Goal: Information Seeking & Learning: Check status

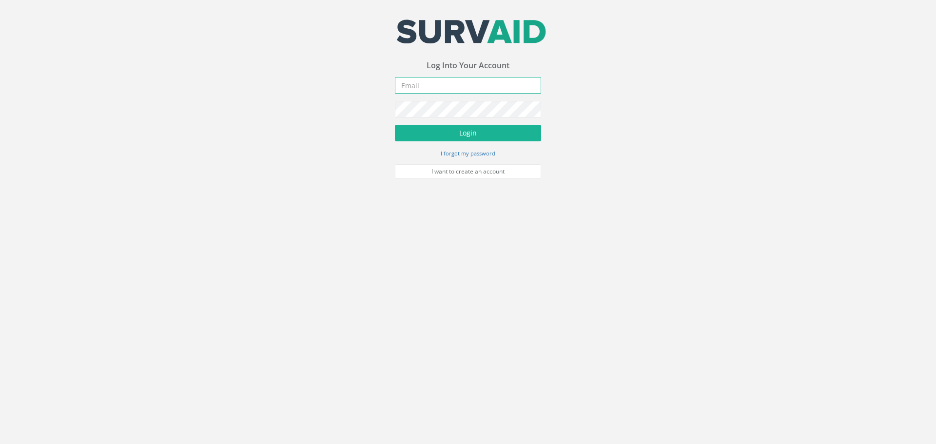
click at [460, 81] on input "email" at bounding box center [468, 85] width 146 height 17
type input "[EMAIL_ADDRESS][DOMAIN_NAME]"
click at [479, 134] on button "Login" at bounding box center [468, 133] width 146 height 17
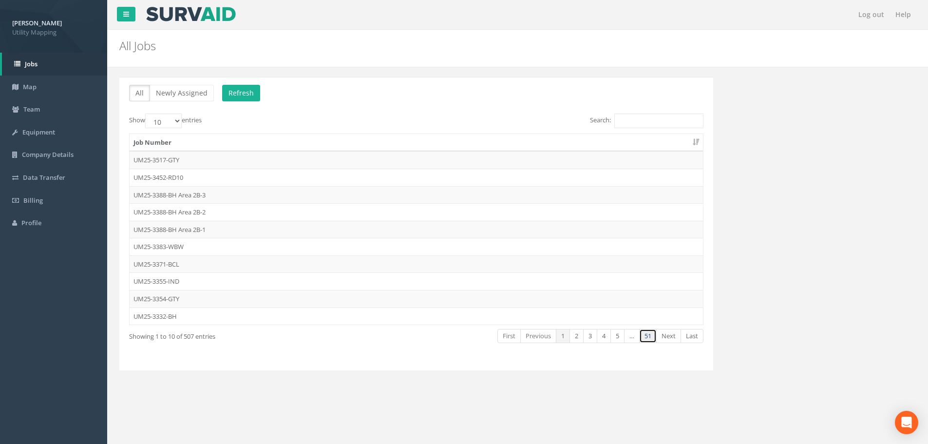
click at [648, 332] on link "51" at bounding box center [648, 336] width 18 height 14
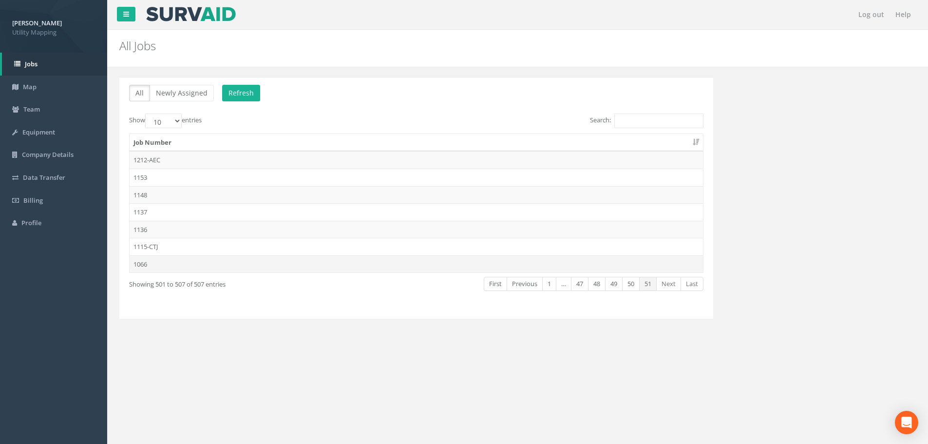
click at [402, 264] on td "1066" at bounding box center [417, 264] width 574 height 18
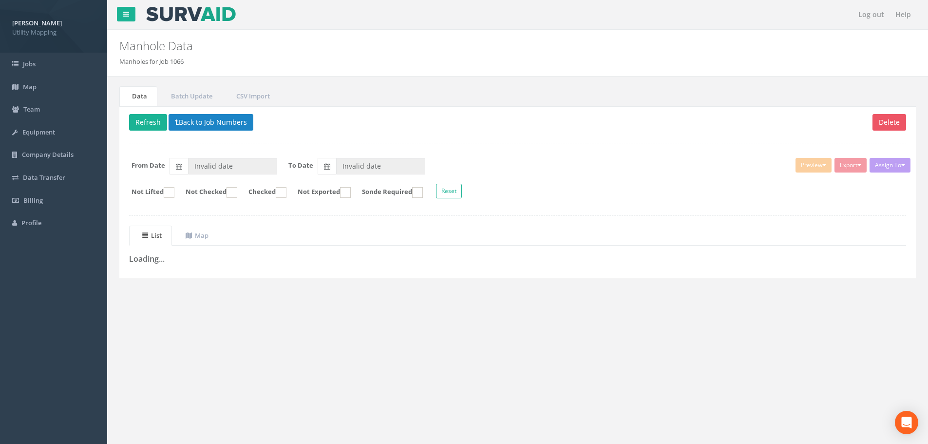
type input "[DATE]"
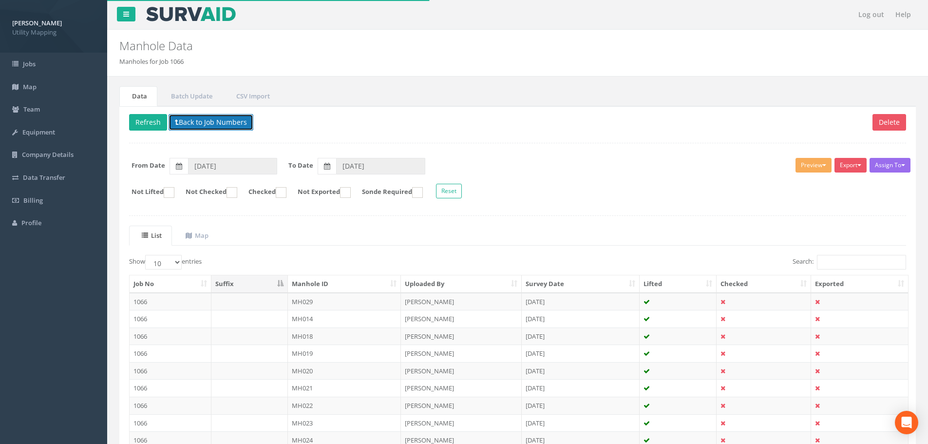
click at [214, 120] on button "Back to Job Numbers" at bounding box center [211, 122] width 85 height 17
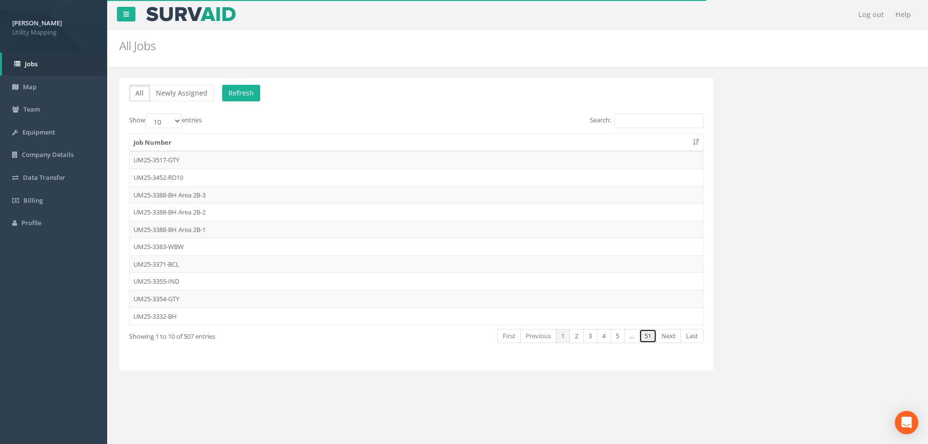
click at [644, 336] on link "51" at bounding box center [648, 336] width 18 height 14
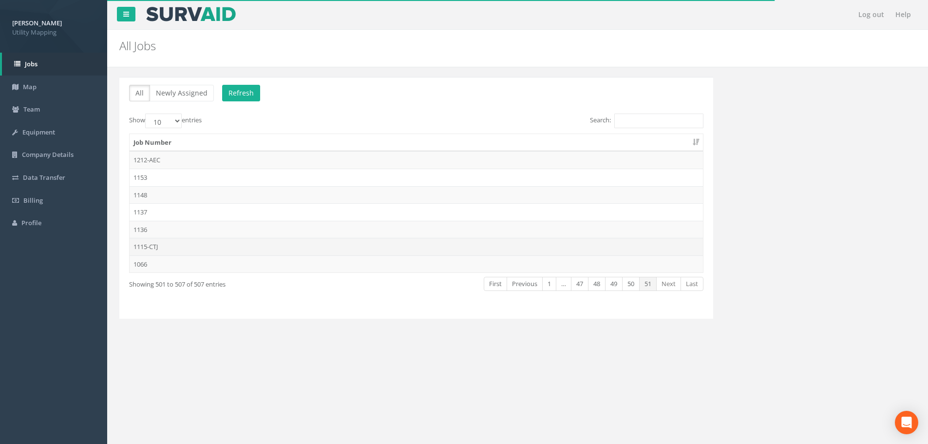
click at [280, 245] on td "1115-CTJ" at bounding box center [417, 247] width 574 height 18
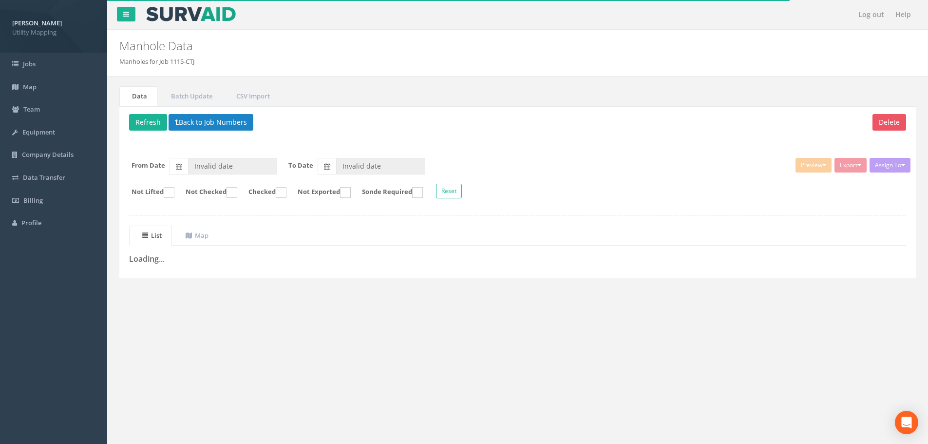
type input "[DATE]"
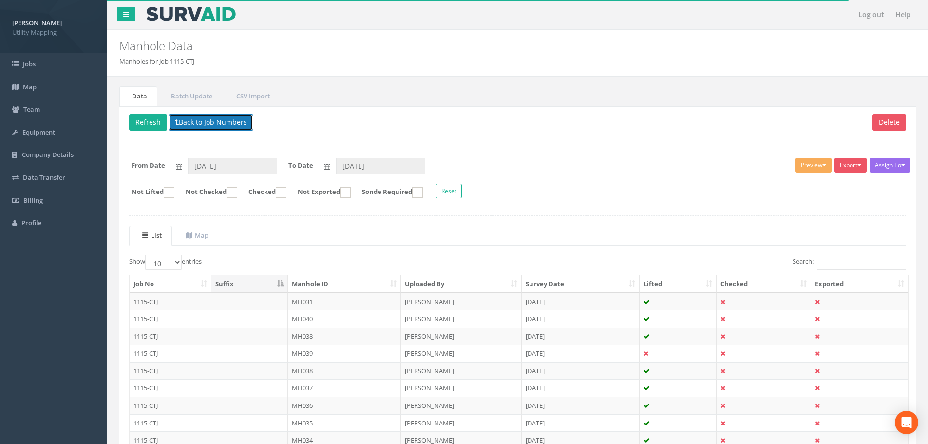
click at [220, 127] on button "Back to Job Numbers" at bounding box center [211, 122] width 85 height 17
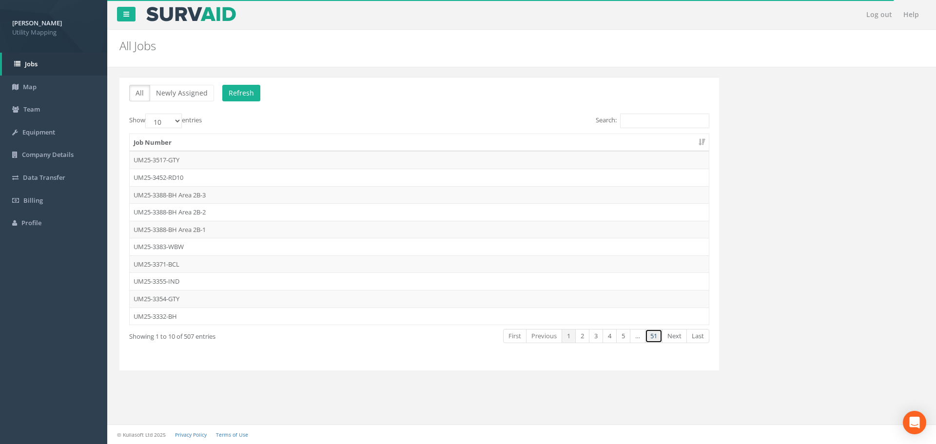
click at [650, 339] on link "51" at bounding box center [654, 336] width 18 height 14
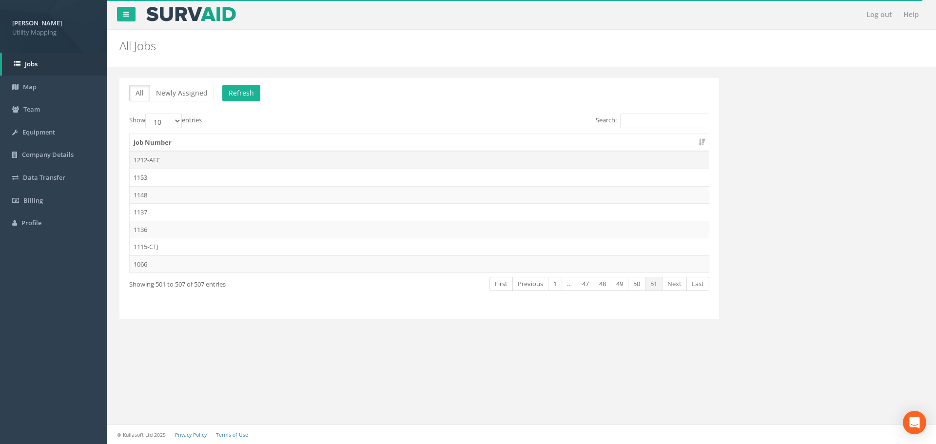
click at [332, 161] on td "1212-AEC" at bounding box center [419, 160] width 579 height 18
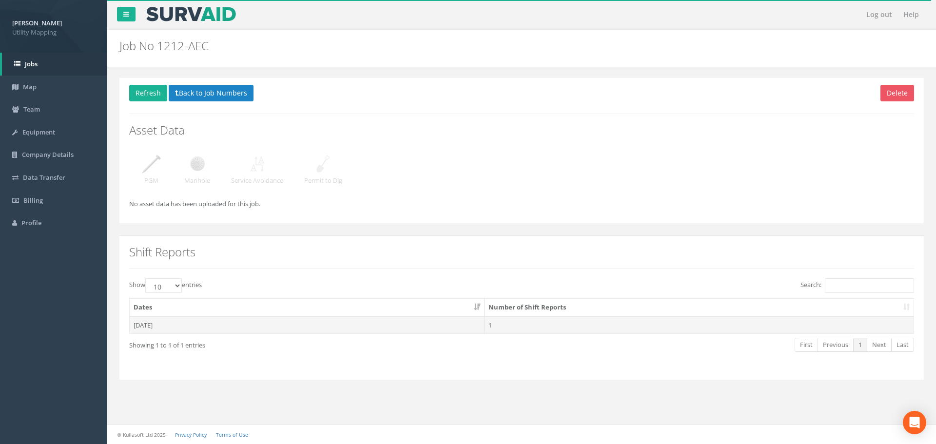
click at [263, 324] on td "[DATE]" at bounding box center [307, 325] width 355 height 18
click at [532, 324] on td "1" at bounding box center [698, 325] width 429 height 18
click at [289, 318] on td "[DATE]" at bounding box center [307, 325] width 355 height 18
click at [189, 321] on td "[DATE]" at bounding box center [307, 325] width 355 height 18
click at [564, 323] on td "1" at bounding box center [698, 325] width 429 height 18
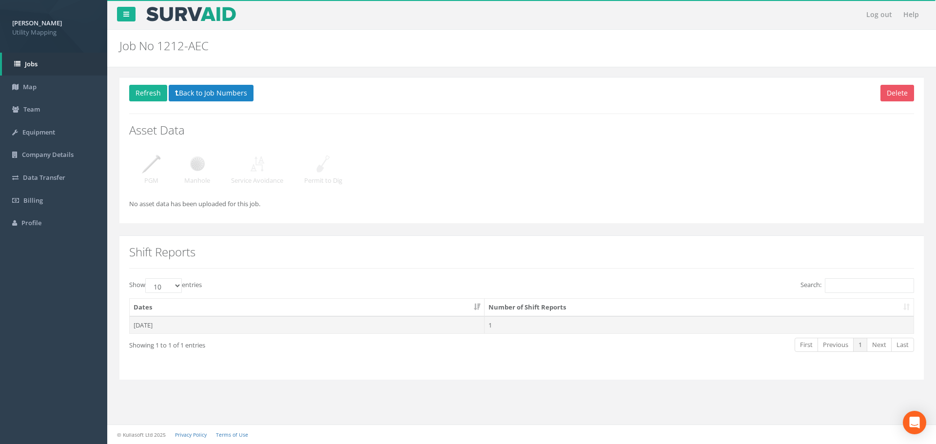
click at [543, 322] on td "1" at bounding box center [698, 325] width 429 height 18
click at [224, 331] on td "[DATE]" at bounding box center [307, 325] width 355 height 18
click at [165, 323] on td "[DATE]" at bounding box center [307, 325] width 355 height 18
click at [553, 324] on td "1" at bounding box center [698, 325] width 429 height 18
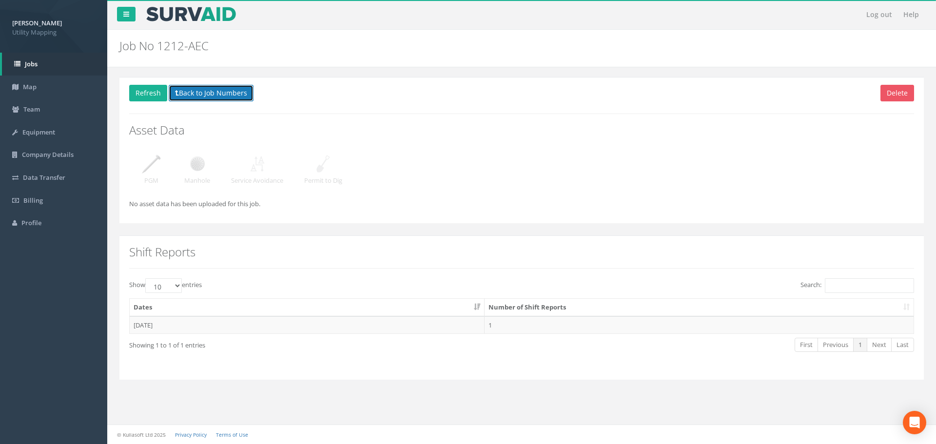
click at [212, 98] on button "Back to Job Numbers" at bounding box center [211, 93] width 85 height 17
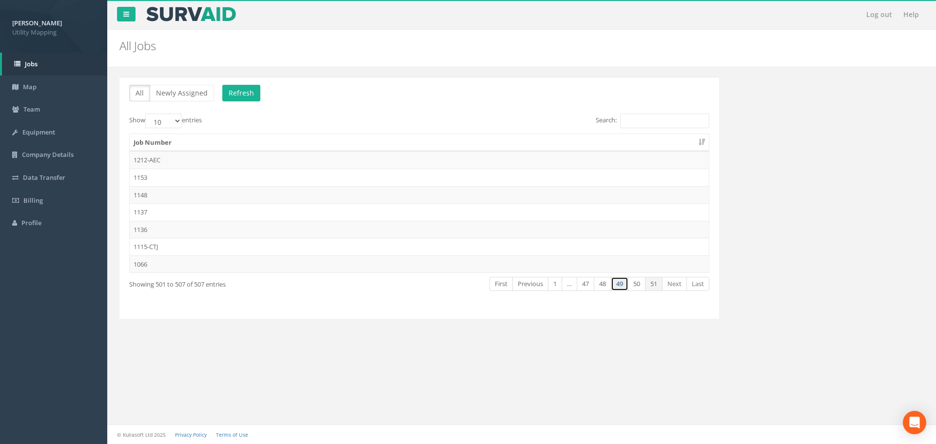
click at [620, 285] on link "49" at bounding box center [620, 284] width 18 height 14
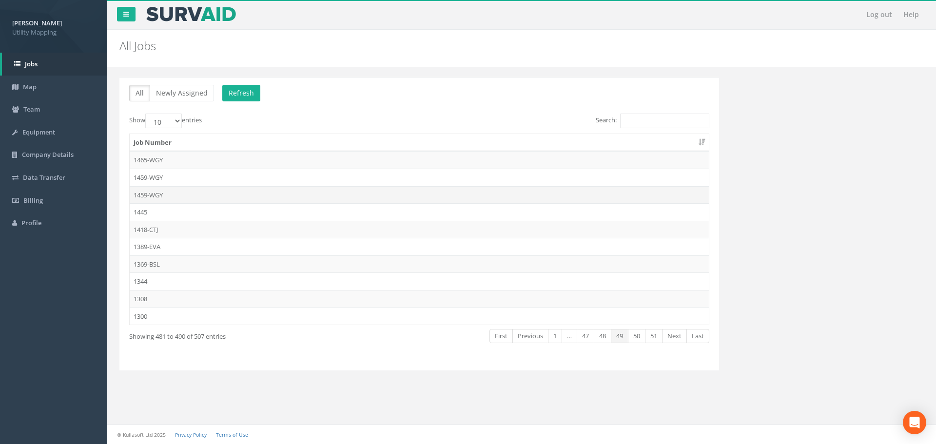
click at [178, 193] on td "1459-WGY" at bounding box center [419, 195] width 579 height 18
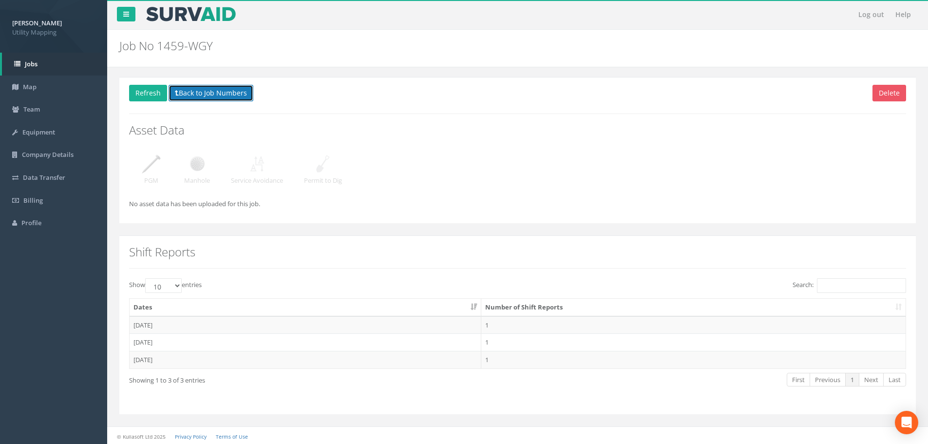
click at [206, 89] on button "Back to Job Numbers" at bounding box center [211, 93] width 85 height 17
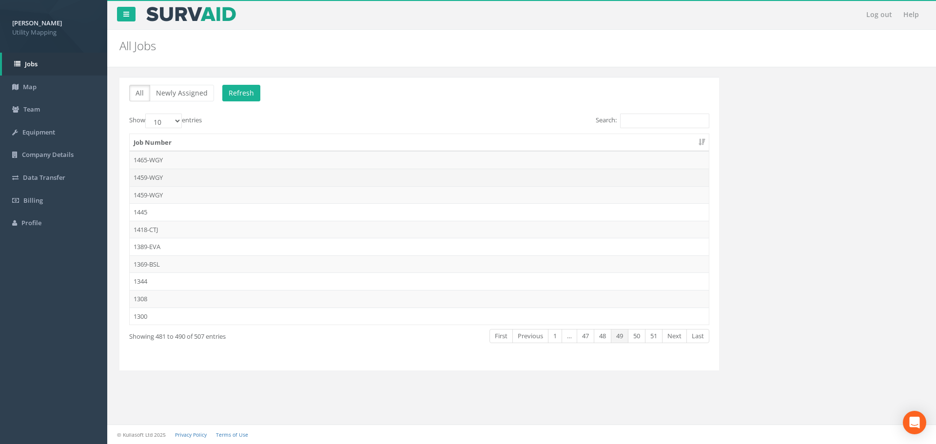
click at [173, 174] on td "1459-WGY" at bounding box center [419, 178] width 579 height 18
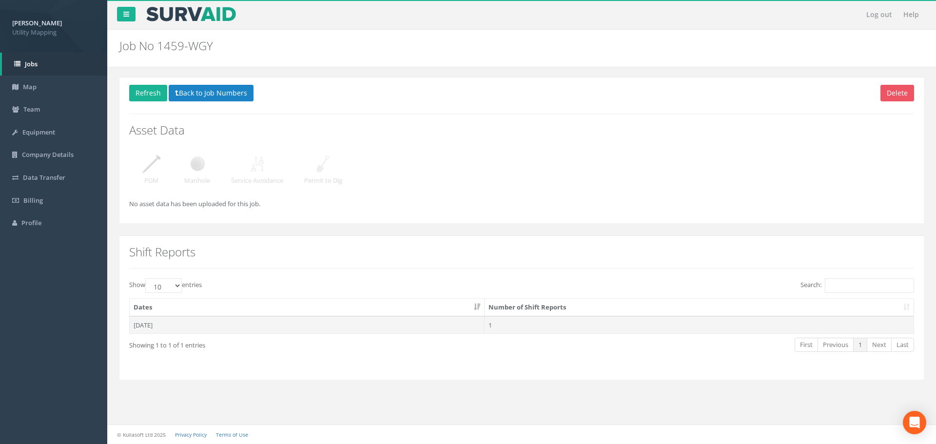
click at [178, 329] on td "[DATE]" at bounding box center [307, 325] width 355 height 18
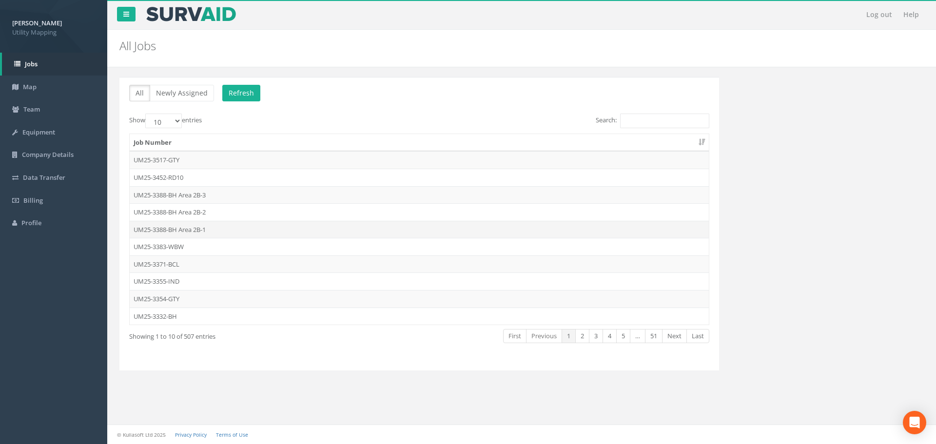
click at [240, 226] on td "UM25-3388-BH Area 2B-1" at bounding box center [419, 230] width 579 height 18
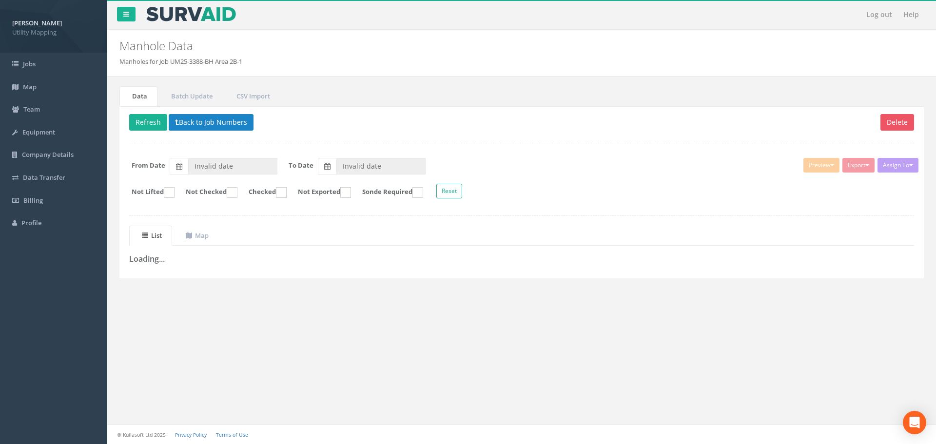
type input "[DATE]"
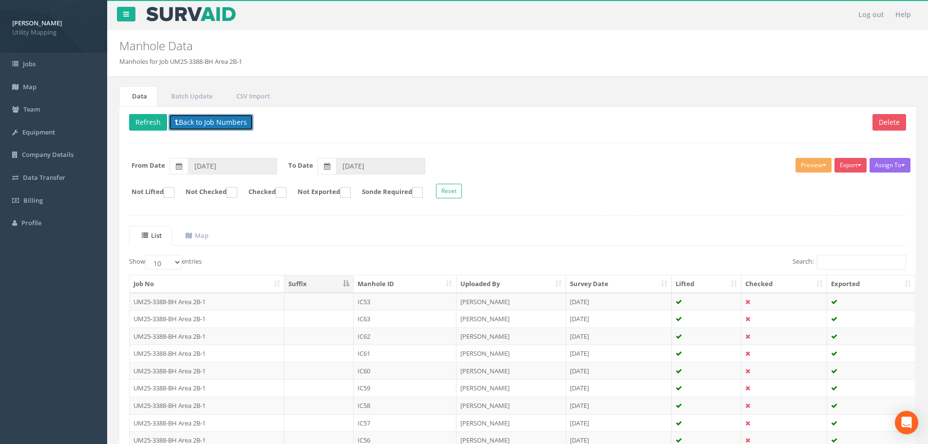
click at [201, 126] on button "Back to Job Numbers" at bounding box center [211, 122] width 85 height 17
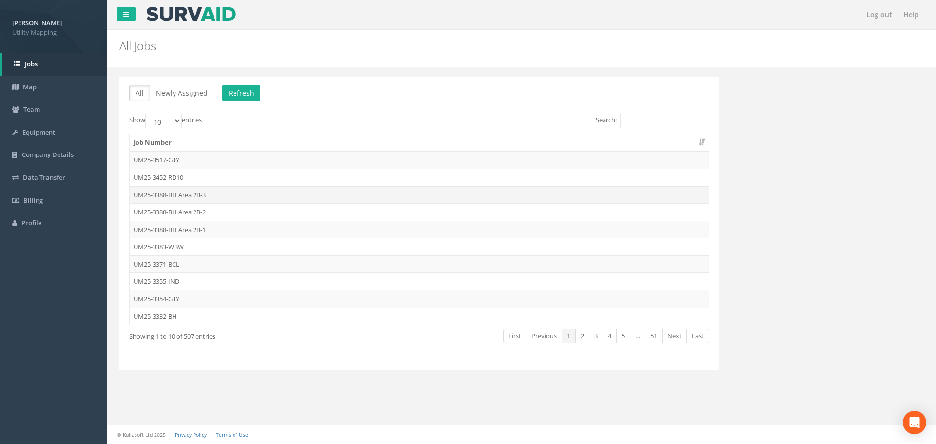
click at [242, 188] on td "UM25-3388-BH Area 2B-3" at bounding box center [419, 195] width 579 height 18
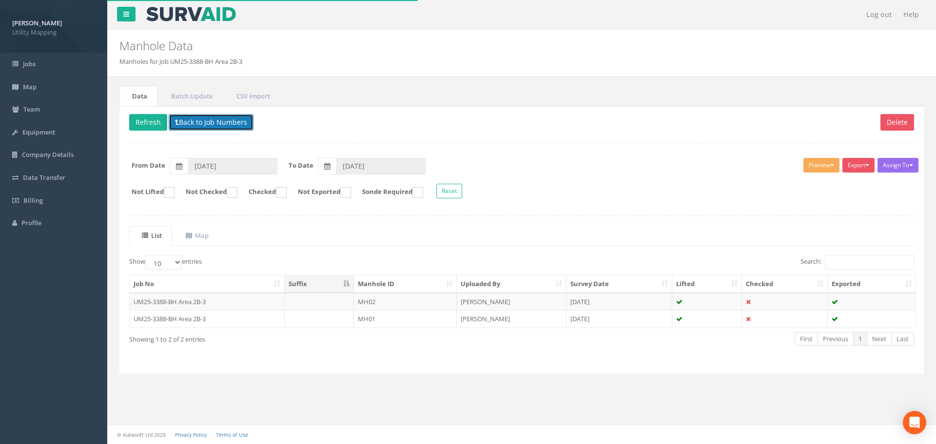
click at [216, 117] on button "Back to Job Numbers" at bounding box center [211, 122] width 85 height 17
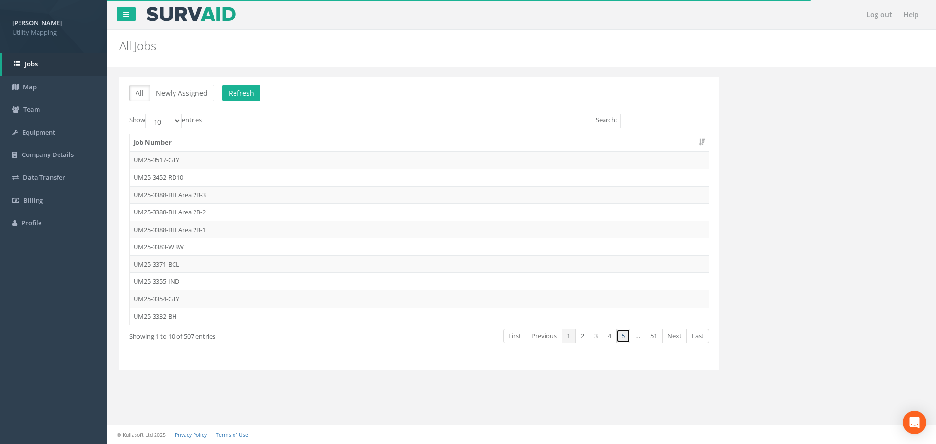
click at [625, 338] on link "5" at bounding box center [623, 336] width 14 height 14
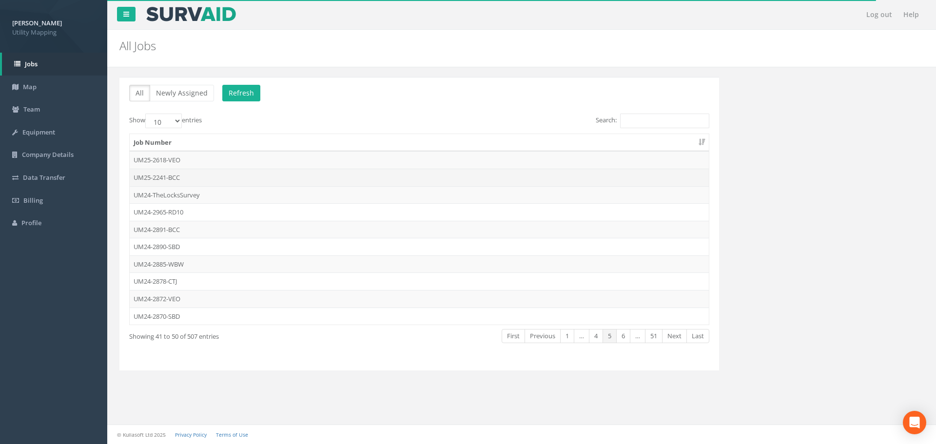
click at [302, 179] on td "UM25-2241-BCC" at bounding box center [419, 178] width 579 height 18
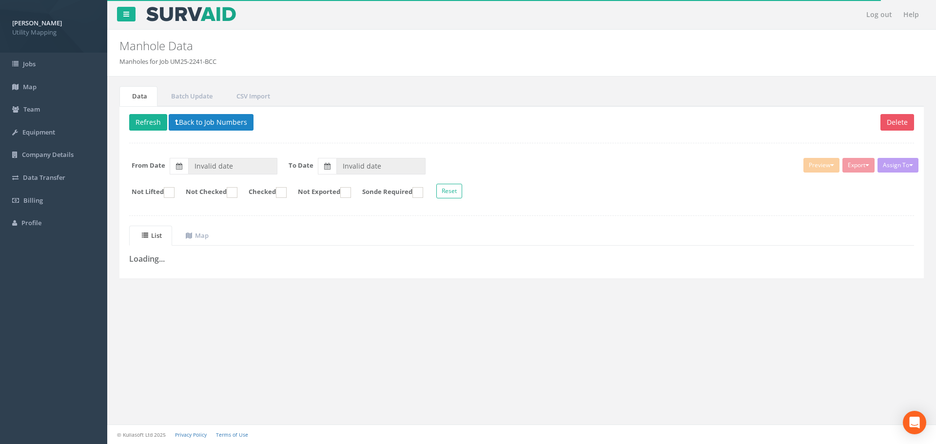
type input "[DATE]"
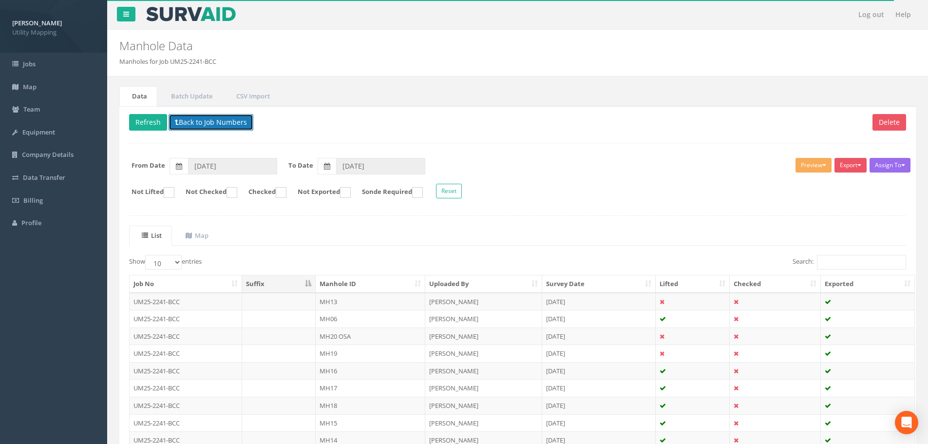
click at [239, 120] on button "Back to Job Numbers" at bounding box center [211, 122] width 85 height 17
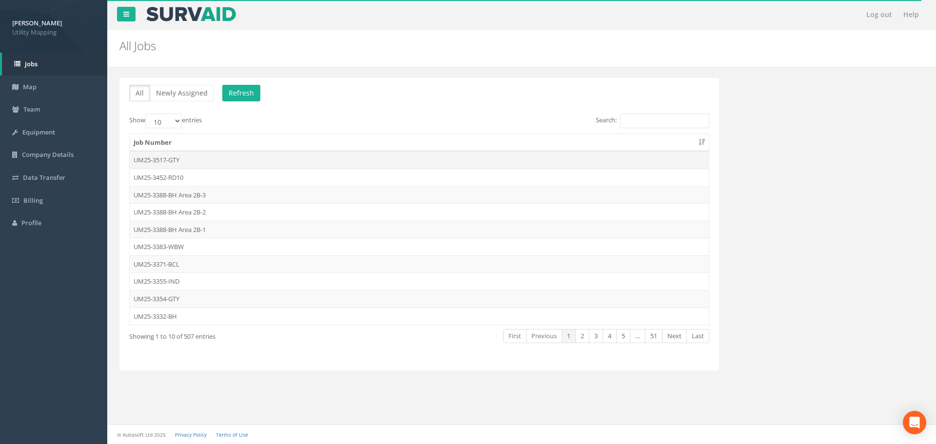
click at [234, 157] on td "UM25-3517-GTY" at bounding box center [419, 160] width 579 height 18
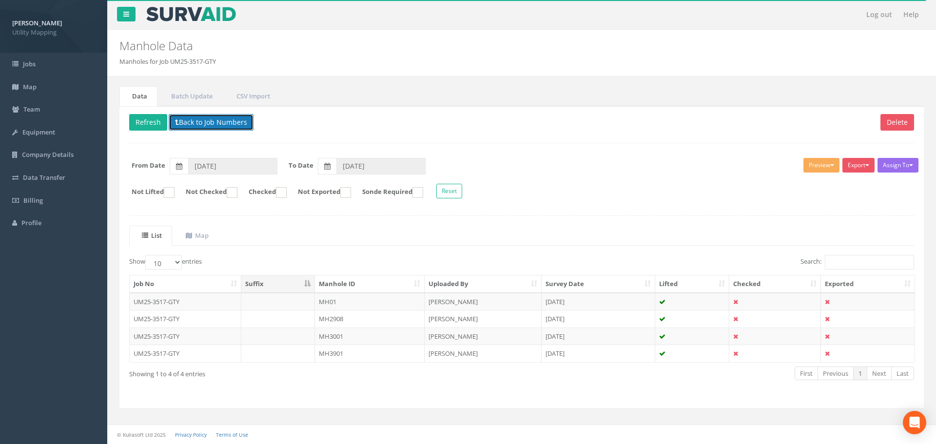
click at [235, 121] on button "Back to Job Numbers" at bounding box center [211, 122] width 85 height 17
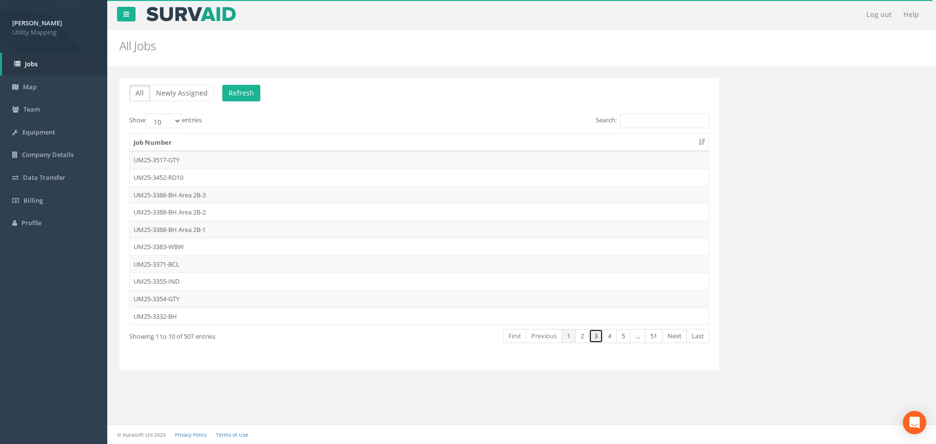
click at [596, 335] on link "3" at bounding box center [596, 336] width 14 height 14
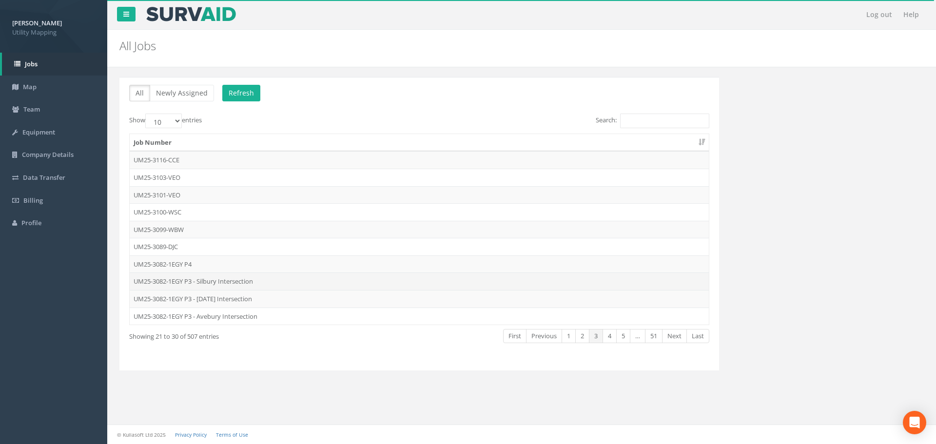
click at [371, 280] on td "UM25-3082-1EGY P3 - Silbury Intersection" at bounding box center [419, 281] width 579 height 18
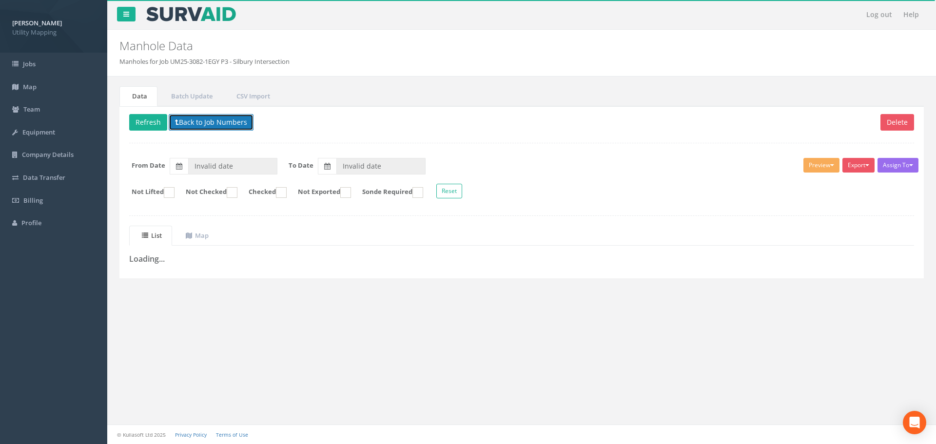
click at [232, 126] on button "Back to Job Numbers" at bounding box center [211, 122] width 85 height 17
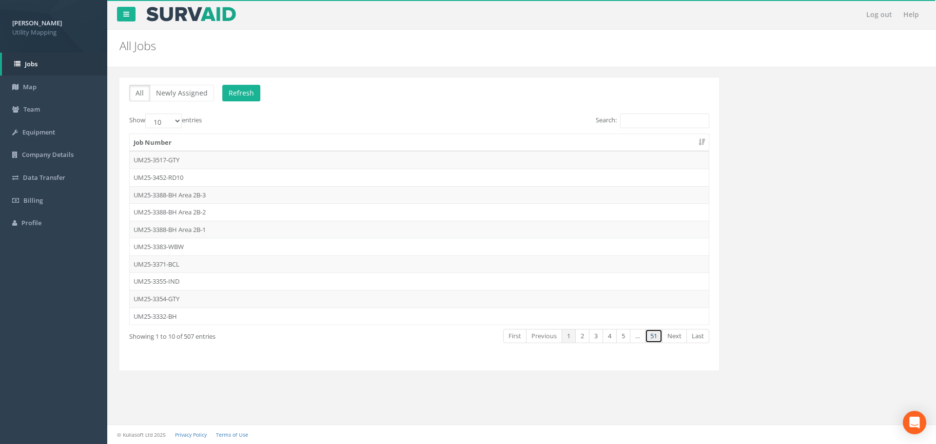
click at [652, 340] on link "51" at bounding box center [654, 336] width 18 height 14
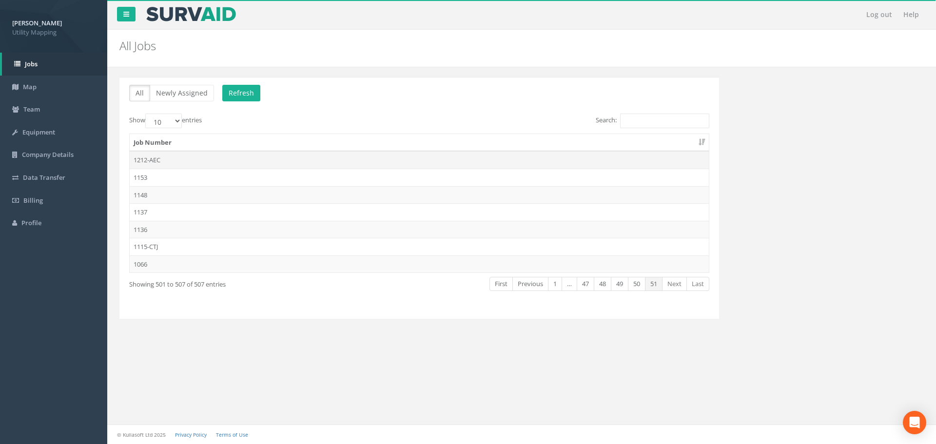
click at [268, 165] on td "1212-AEC" at bounding box center [419, 160] width 579 height 18
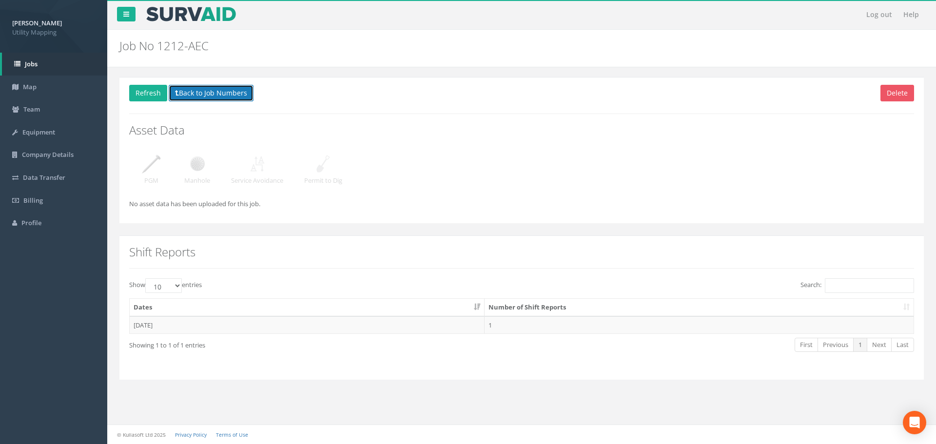
drag, startPoint x: 209, startPoint y: 95, endPoint x: 236, endPoint y: 121, distance: 37.6
click at [209, 95] on button "Back to Job Numbers" at bounding box center [211, 93] width 85 height 17
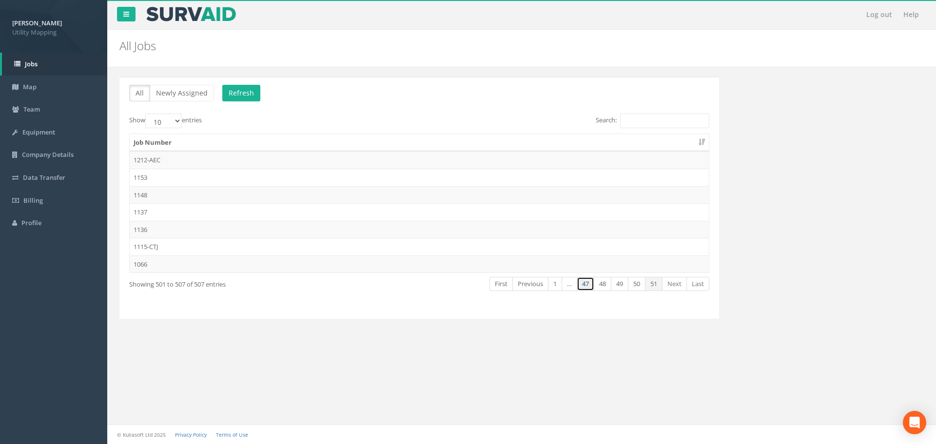
click at [584, 290] on link "47" at bounding box center [586, 284] width 18 height 14
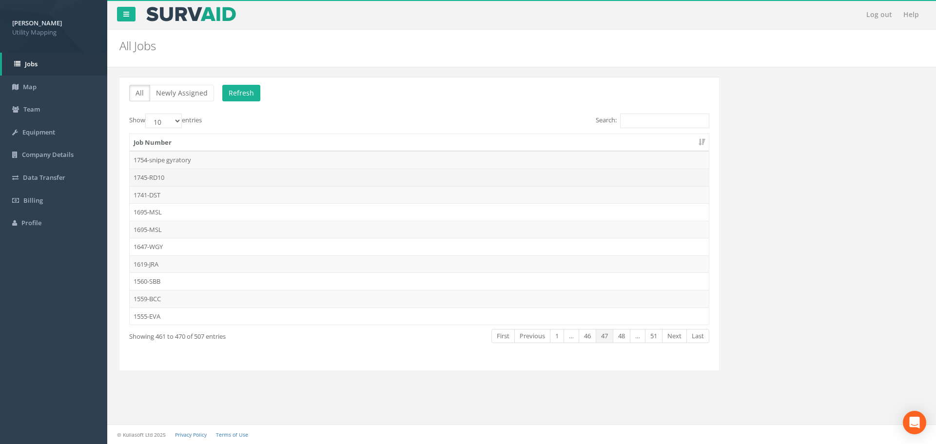
click at [246, 179] on td "1745-RD10" at bounding box center [419, 178] width 579 height 18
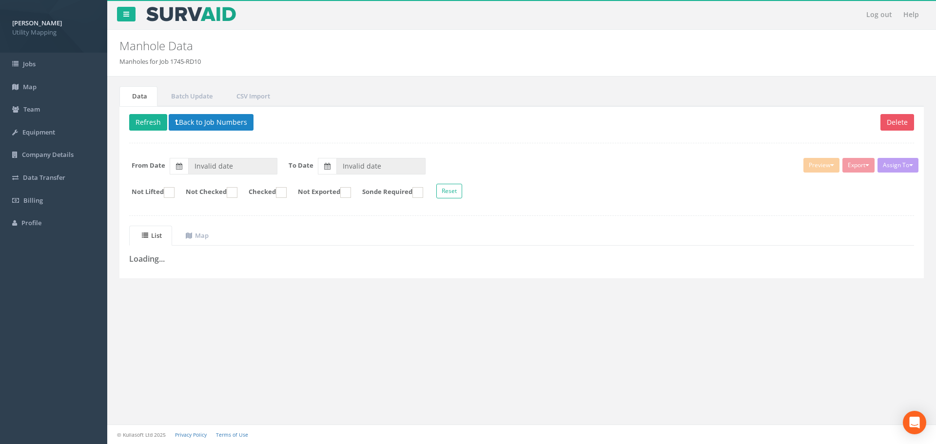
type input "[DATE]"
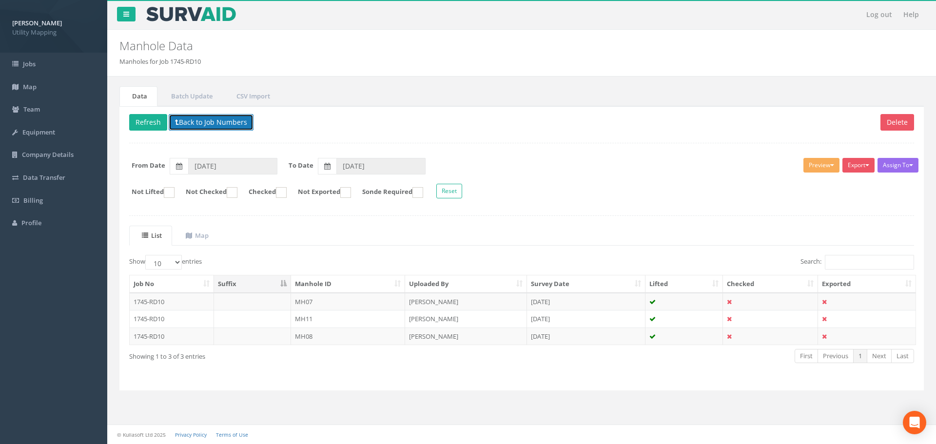
click at [214, 126] on button "Back to Job Numbers" at bounding box center [211, 122] width 85 height 17
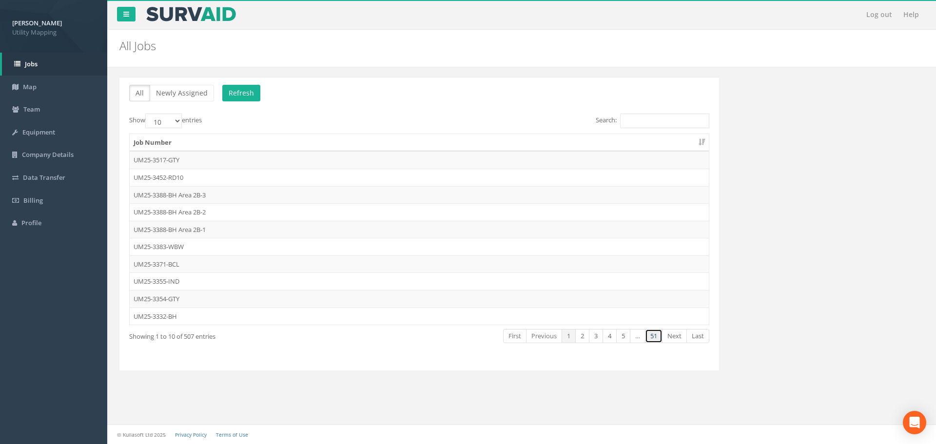
click at [650, 338] on link "51" at bounding box center [654, 336] width 18 height 14
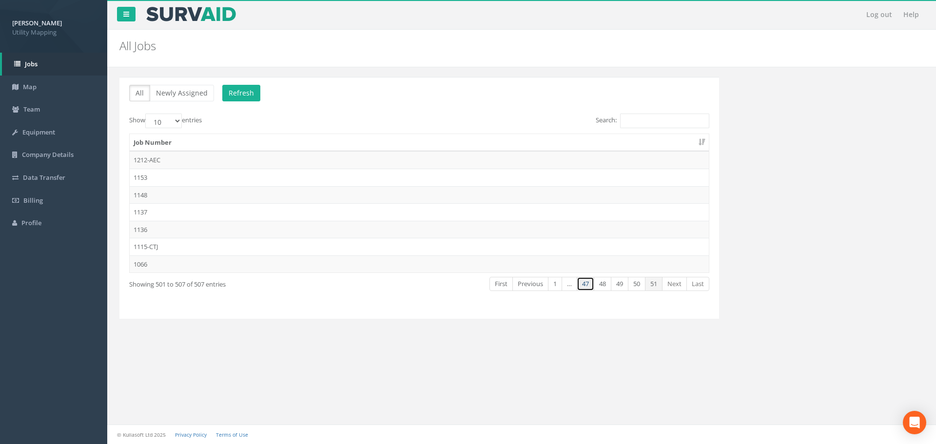
click at [582, 288] on link "47" at bounding box center [586, 284] width 18 height 14
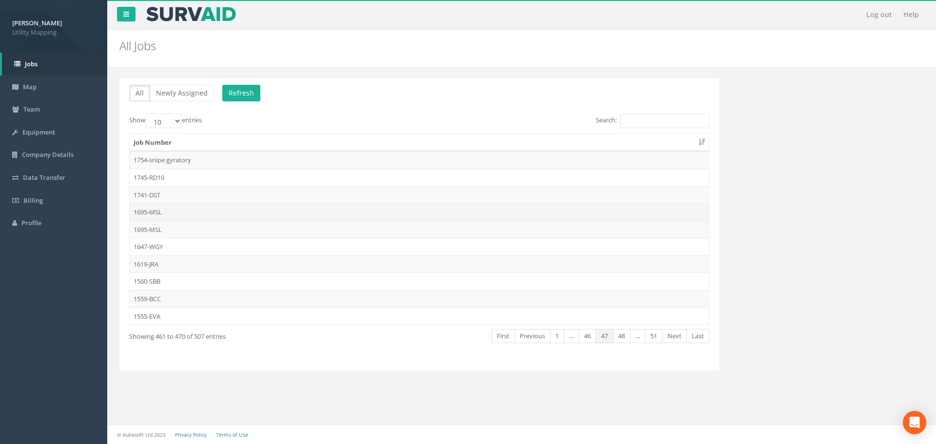
click at [193, 207] on td "1695-MSL" at bounding box center [419, 212] width 579 height 18
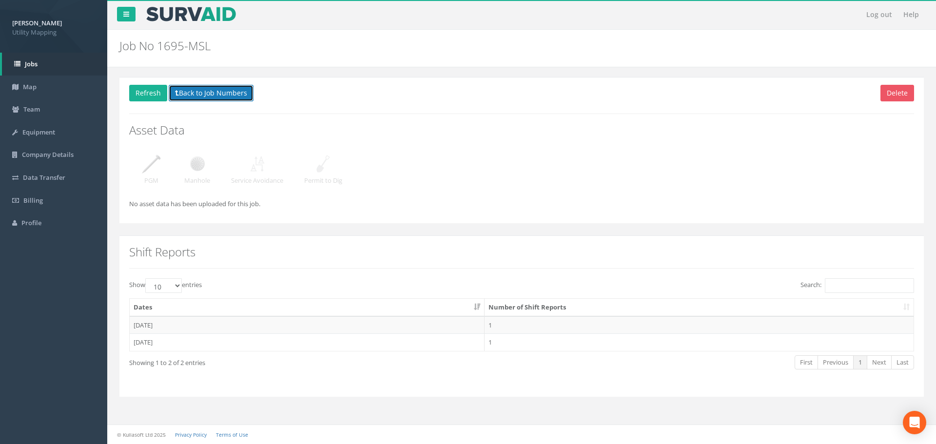
click at [217, 98] on button "Back to Job Numbers" at bounding box center [211, 93] width 85 height 17
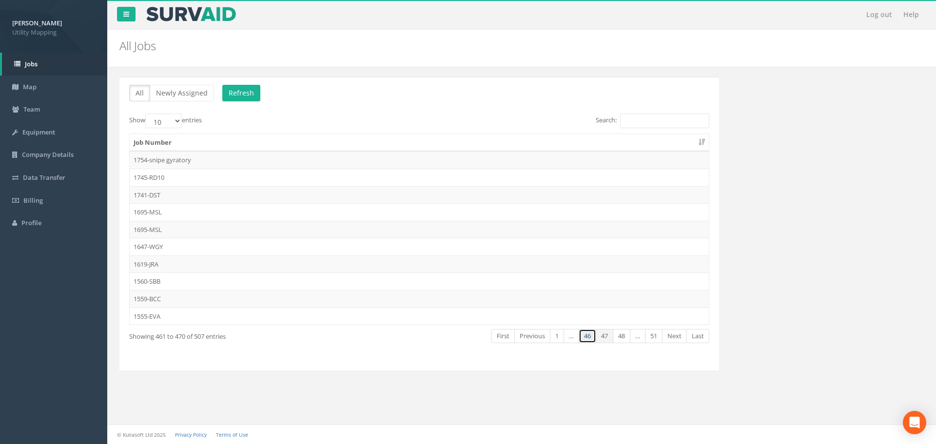
click at [587, 341] on link "46" at bounding box center [588, 336] width 18 height 14
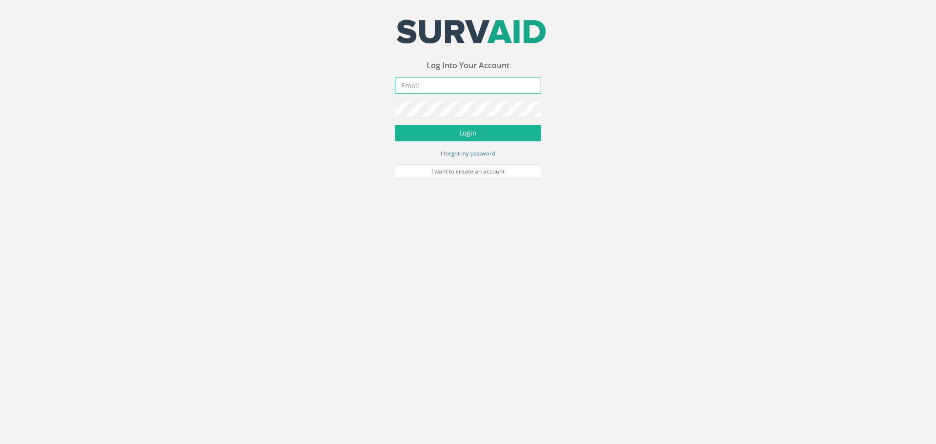
click at [427, 90] on input "email" at bounding box center [468, 85] width 146 height 17
type input "[EMAIL_ADDRESS][DOMAIN_NAME]"
click at [437, 145] on form "eraimbault@u-map.co.uk Incorrect Username or Password There was an error loggin…" at bounding box center [468, 128] width 146 height 102
click at [437, 132] on button "Login" at bounding box center [468, 133] width 146 height 17
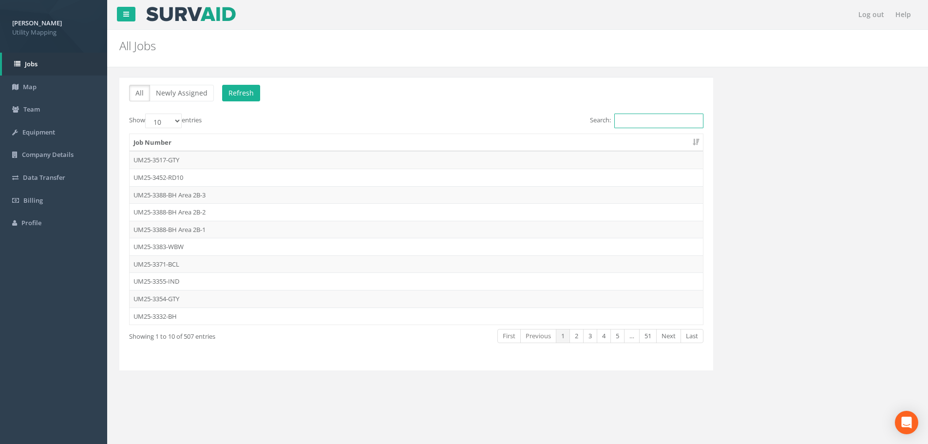
click at [662, 121] on input "Search:" at bounding box center [659, 121] width 89 height 15
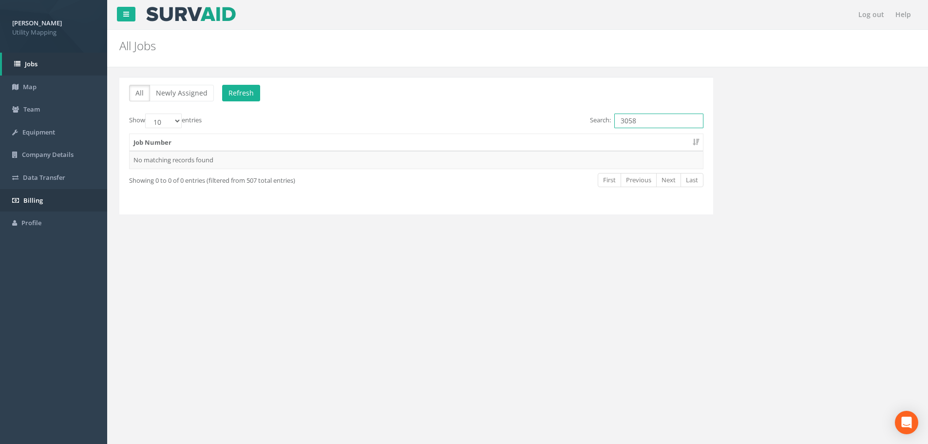
type input "3058"
